Goal: Information Seeking & Learning: Learn about a topic

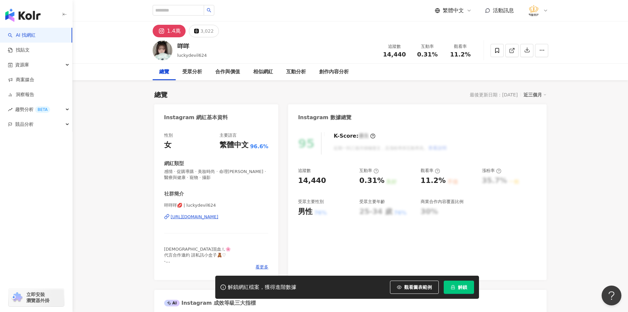
click at [219, 216] on div "https://www.instagram.com/luckydevil624/" at bounding box center [195, 217] width 48 height 6
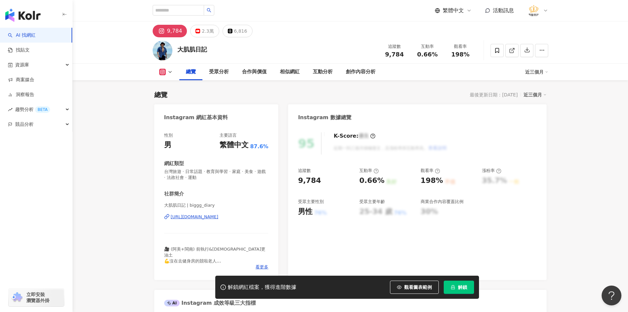
click at [165, 74] on icon at bounding box center [162, 72] width 7 height 7
click at [199, 215] on div "https://www.instagram.com/biggg_diary/" at bounding box center [195, 217] width 48 height 6
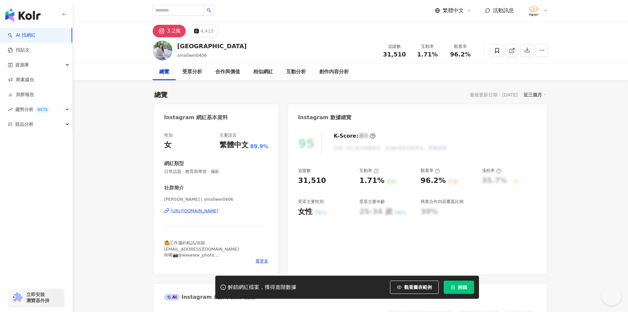
click at [219, 212] on div "https://www.instagram.com/smallwei0406/" at bounding box center [195, 211] width 48 height 6
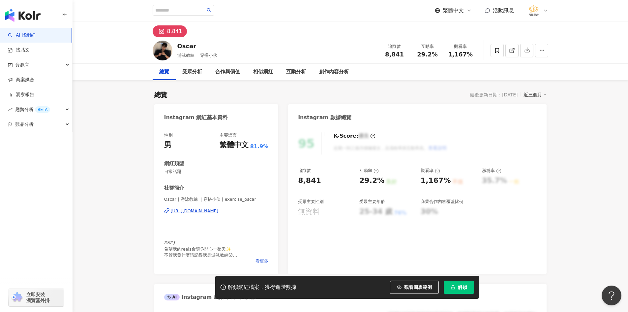
click at [216, 210] on div "https://www.instagram.com/exercise_oscar/" at bounding box center [195, 211] width 48 height 6
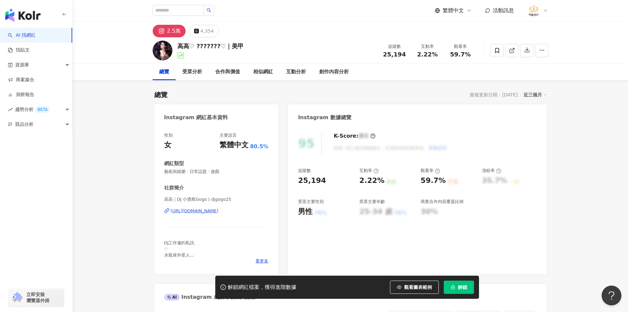
click at [192, 211] on div "https://www.instagram.com/djgogo25/" at bounding box center [195, 211] width 48 height 6
click at [491, 48] on span at bounding box center [497, 50] width 13 height 13
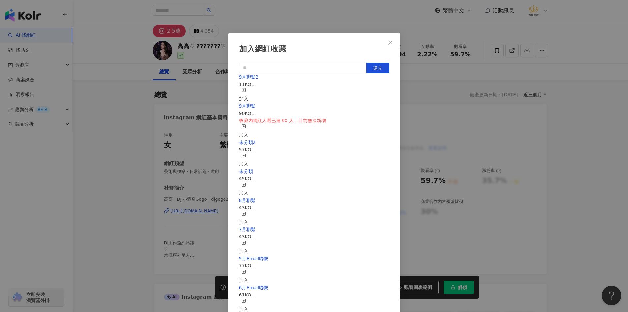
click at [248, 90] on div "加入" at bounding box center [243, 95] width 9 height 15
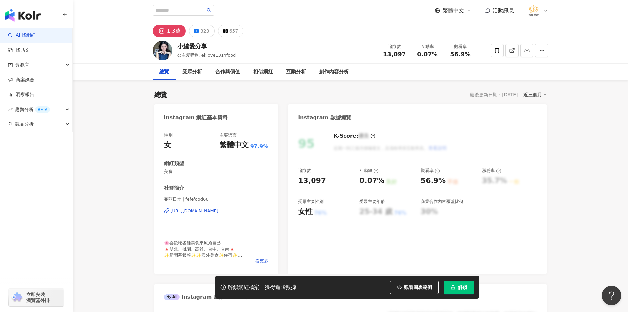
click at [225, 207] on div "菲菲日常 | fefefood66 https://www.instagram.com/fefefood66/" at bounding box center [216, 215] width 105 height 39
click at [219, 211] on div "https://www.instagram.com/fefefood66/" at bounding box center [195, 211] width 48 height 6
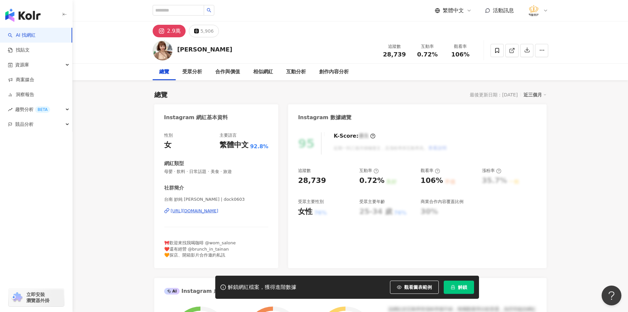
click at [219, 212] on div "[URL][DOMAIN_NAME]" at bounding box center [195, 211] width 48 height 6
